Goal: Check status

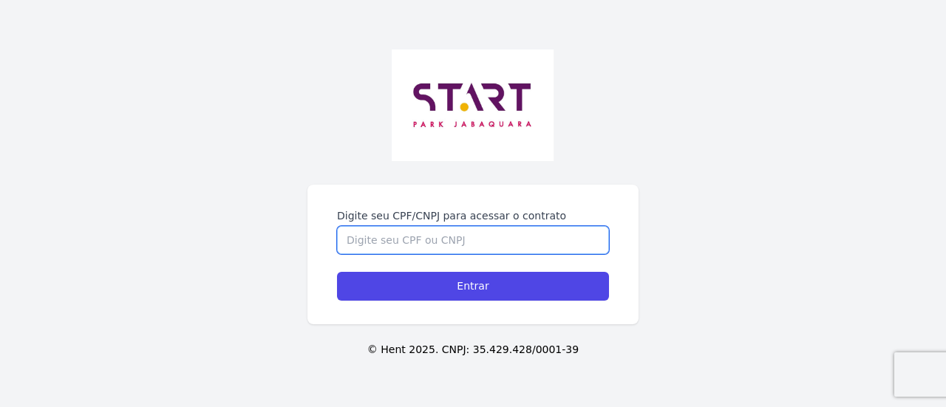
click at [461, 249] on input "Digite seu CPF/CNPJ para acessar o contrato" at bounding box center [473, 240] width 272 height 28
type input "35648935803"
click at [337, 272] on input "Entrar" at bounding box center [473, 286] width 272 height 29
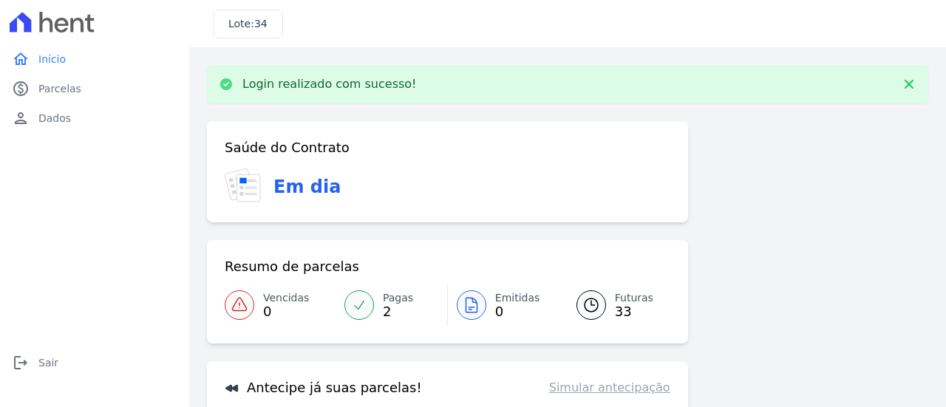
click at [372, 305] on link "Pagas 2" at bounding box center [391, 305] width 112 height 41
